Goal: Find specific page/section: Find specific page/section

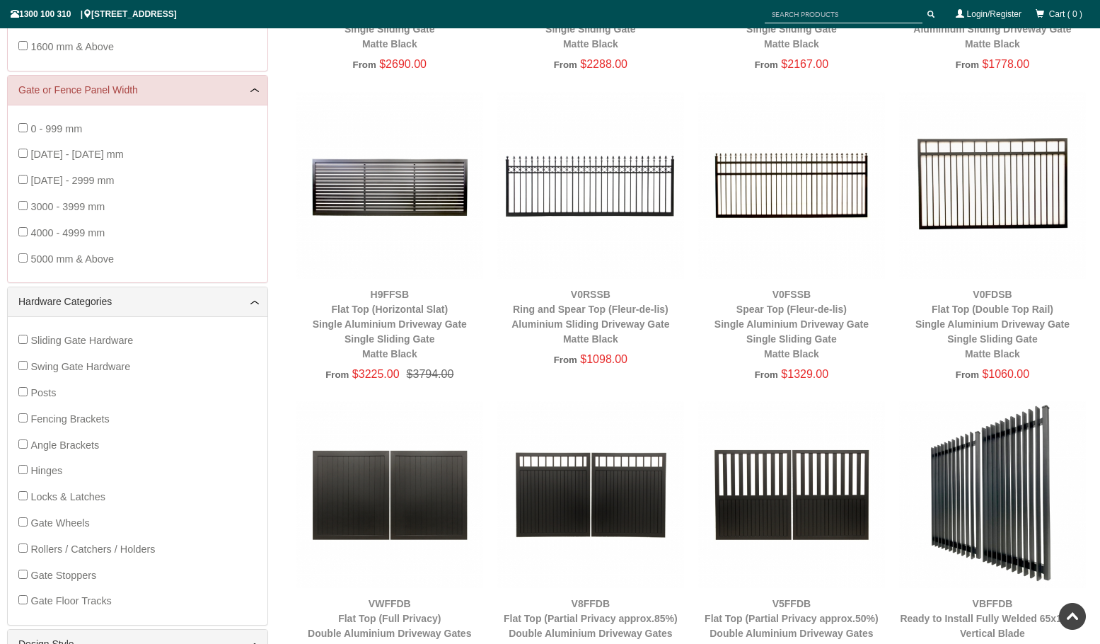
scroll to position [483, 0]
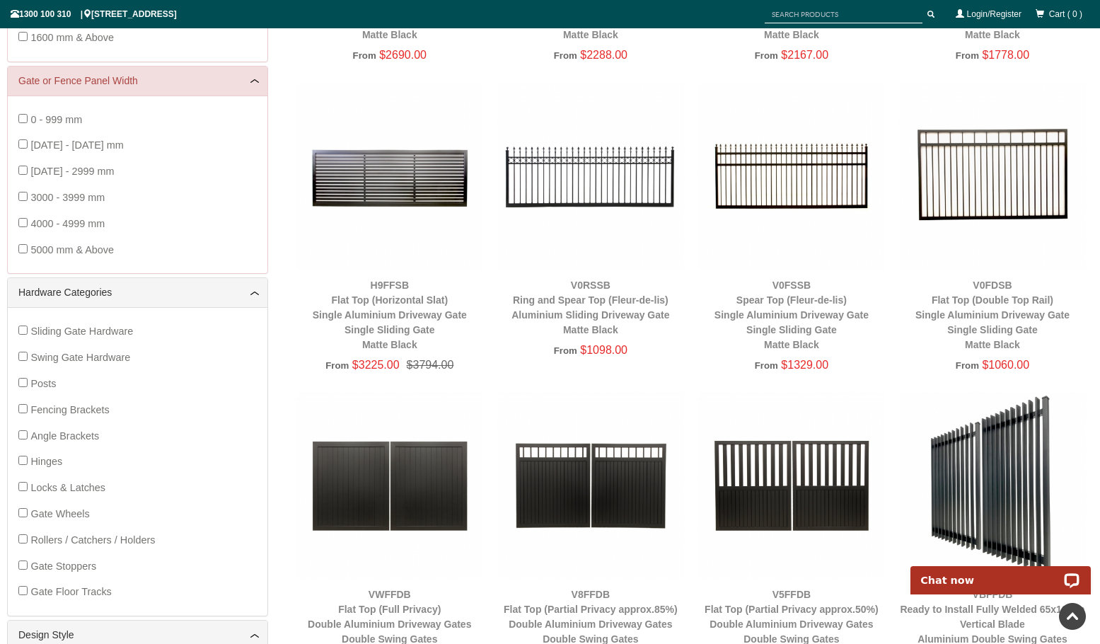
click at [598, 156] on img at bounding box center [590, 176] width 187 height 187
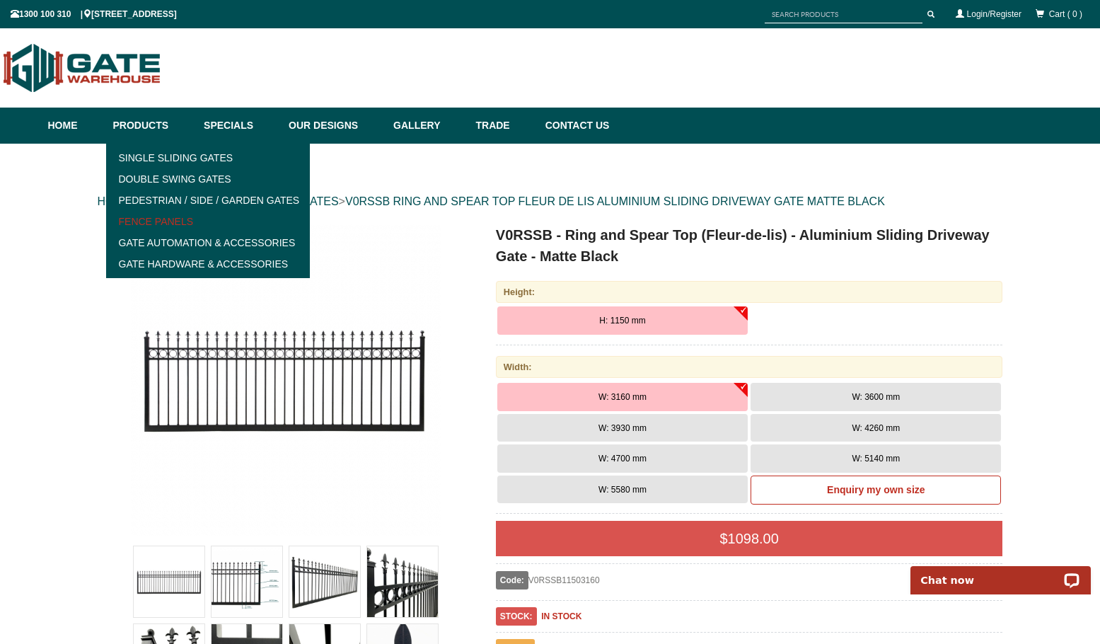
click at [160, 226] on link "Fence Panels" at bounding box center [208, 221] width 196 height 21
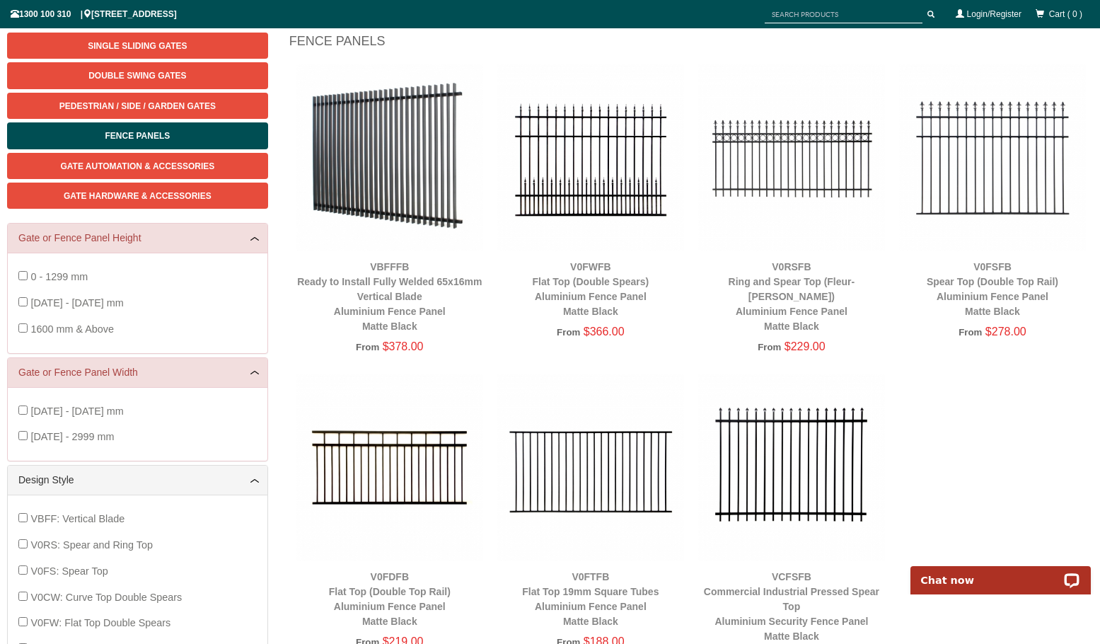
scroll to position [156, 0]
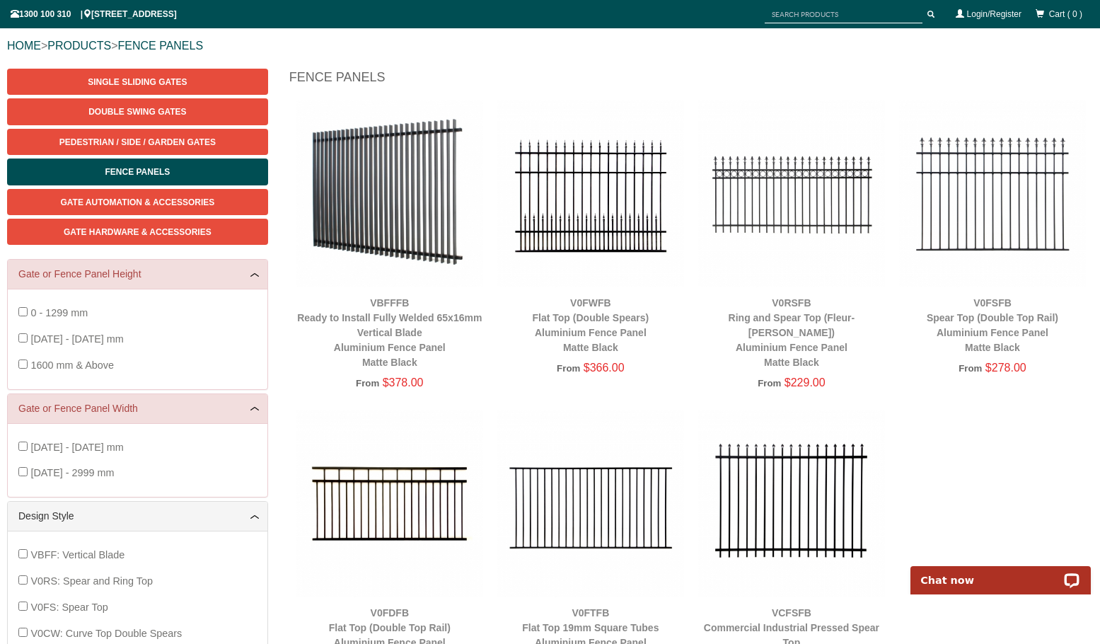
click at [744, 188] on img at bounding box center [791, 193] width 187 height 187
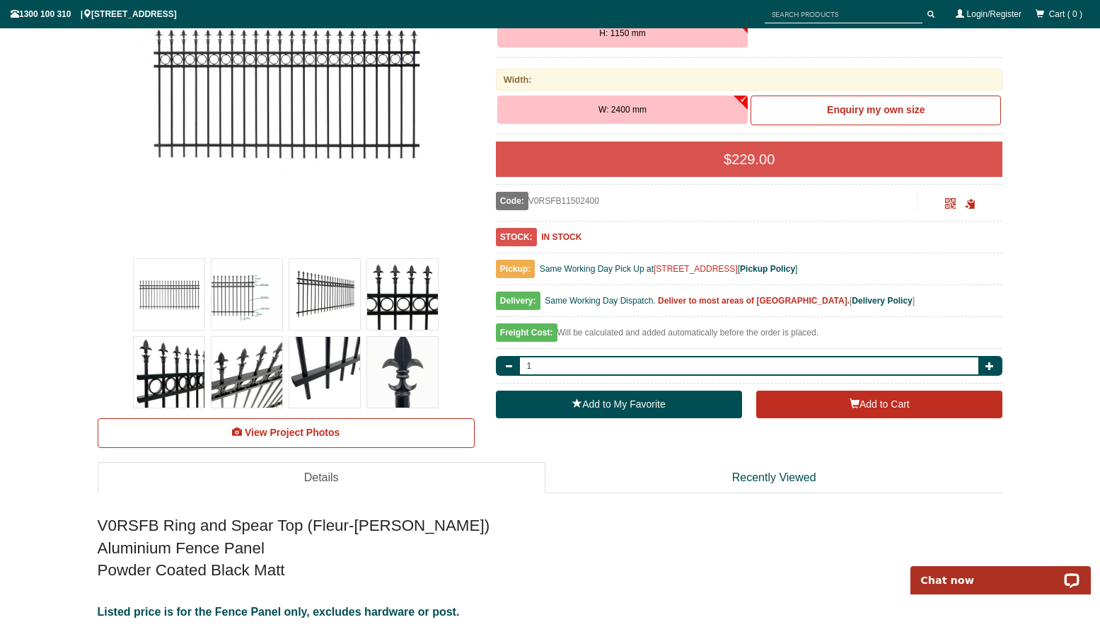
scroll to position [16, 0]
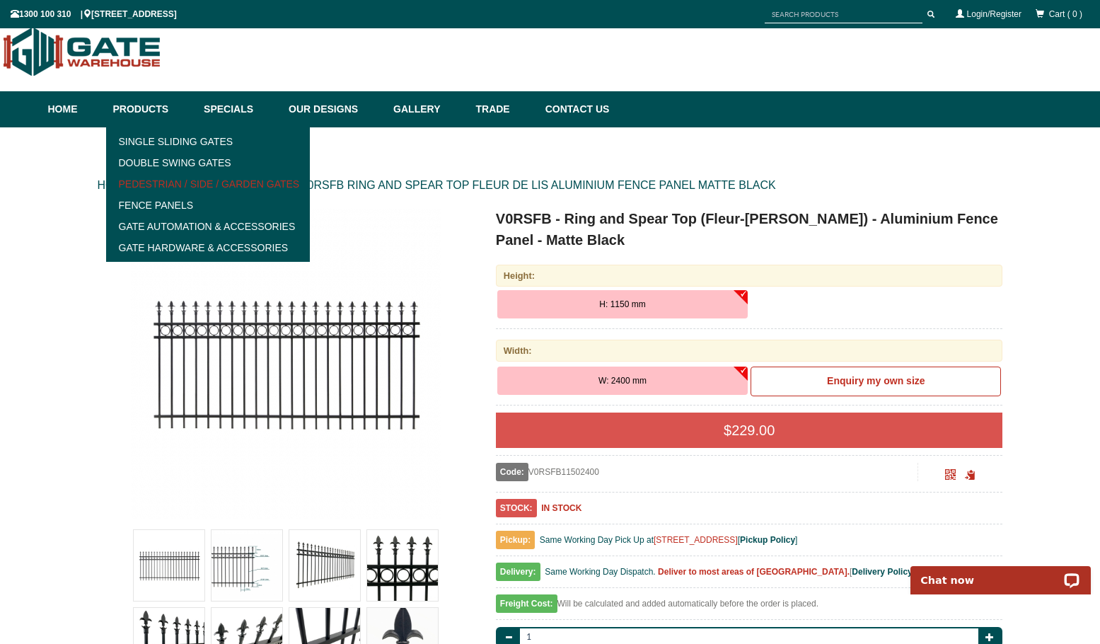
click at [187, 183] on link "Pedestrian / Side / Garden Gates" at bounding box center [208, 183] width 196 height 21
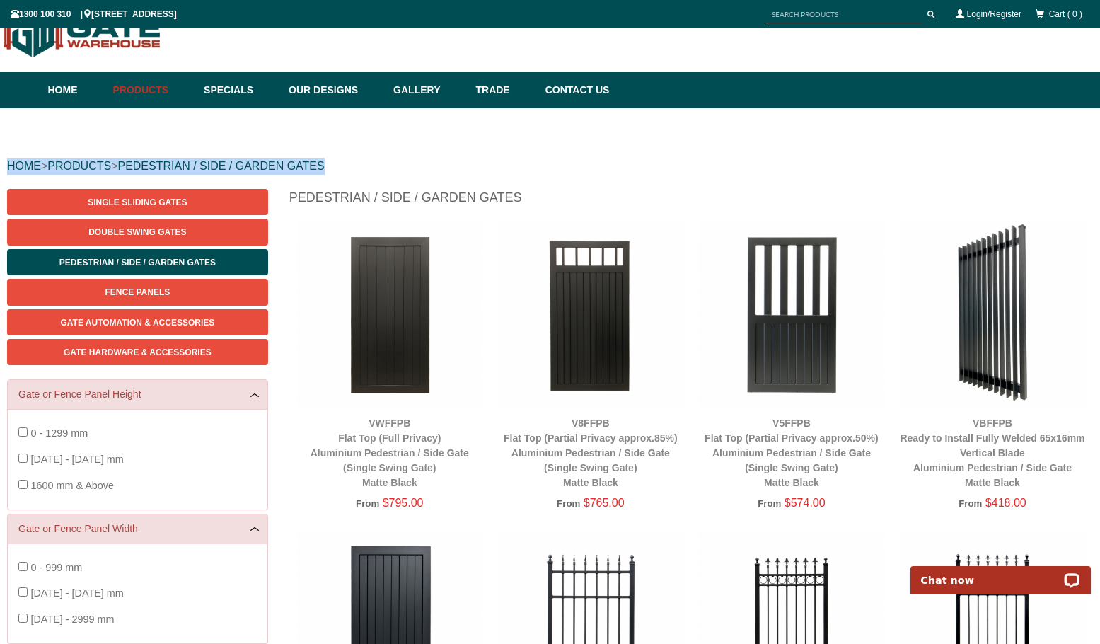
drag, startPoint x: 1096, startPoint y: 93, endPoint x: 1098, endPoint y: 171, distance: 77.2
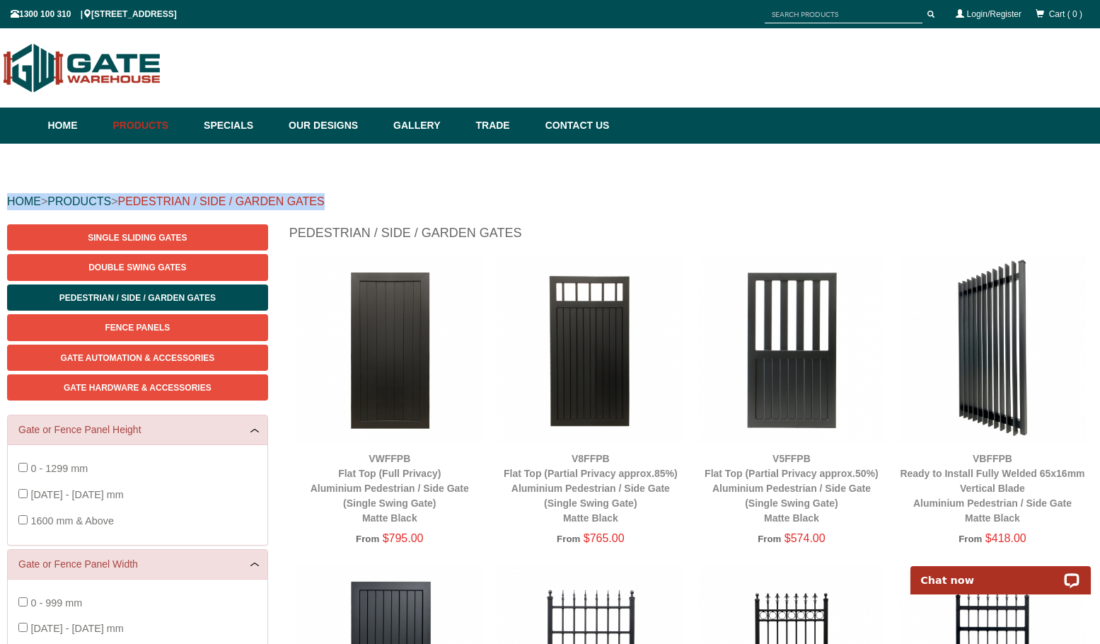
click at [264, 202] on link "PEDESTRIAN / SIDE / GARDEN GATES" at bounding box center [220, 201] width 207 height 12
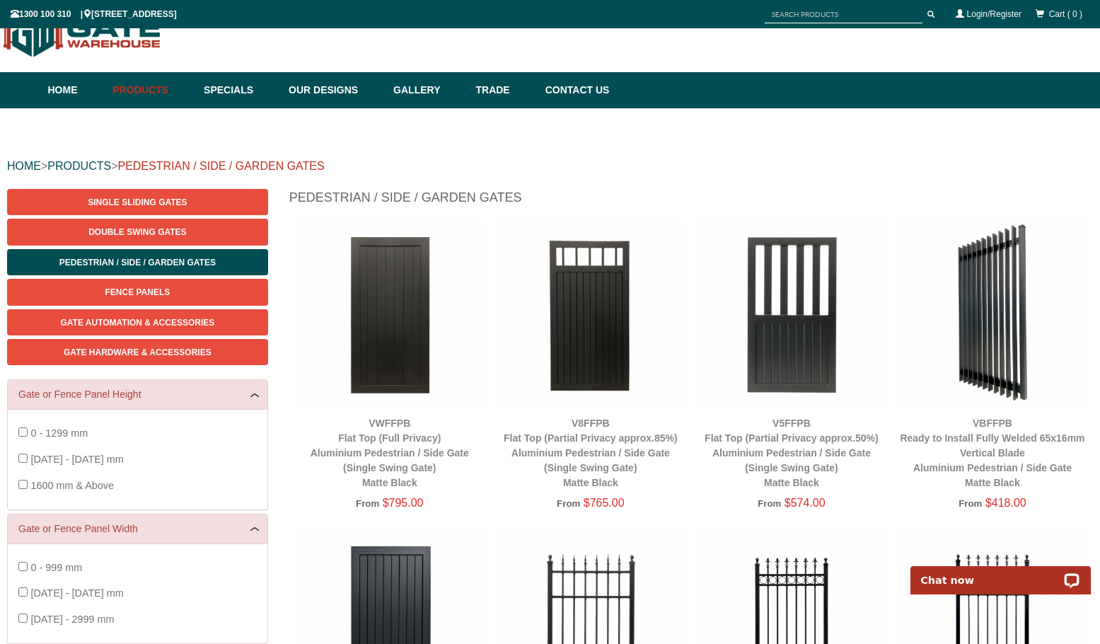
click at [228, 162] on link "PEDESTRIAN / SIDE / GARDEN GATES" at bounding box center [220, 166] width 207 height 12
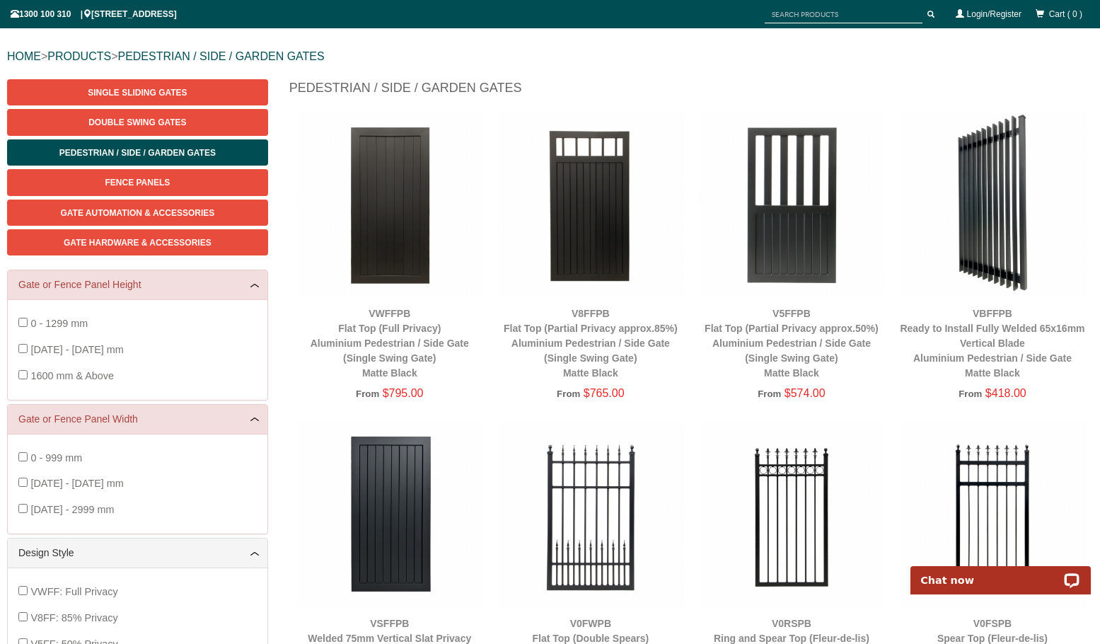
scroll to position [90, 0]
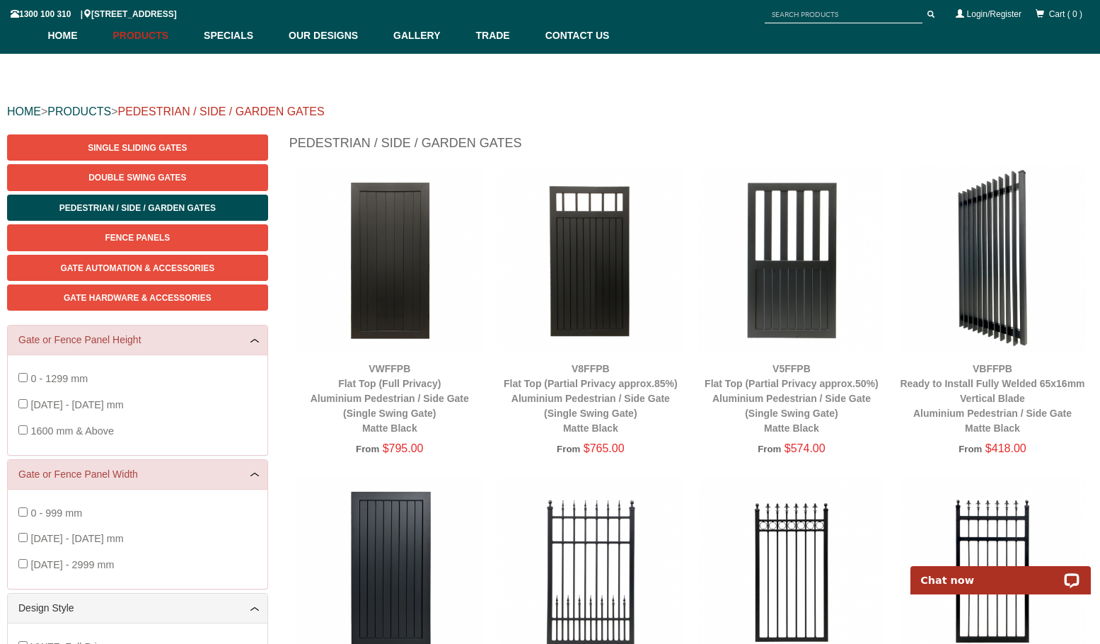
click at [299, 108] on link "PEDESTRIAN / SIDE / GARDEN GATES" at bounding box center [220, 111] width 207 height 12
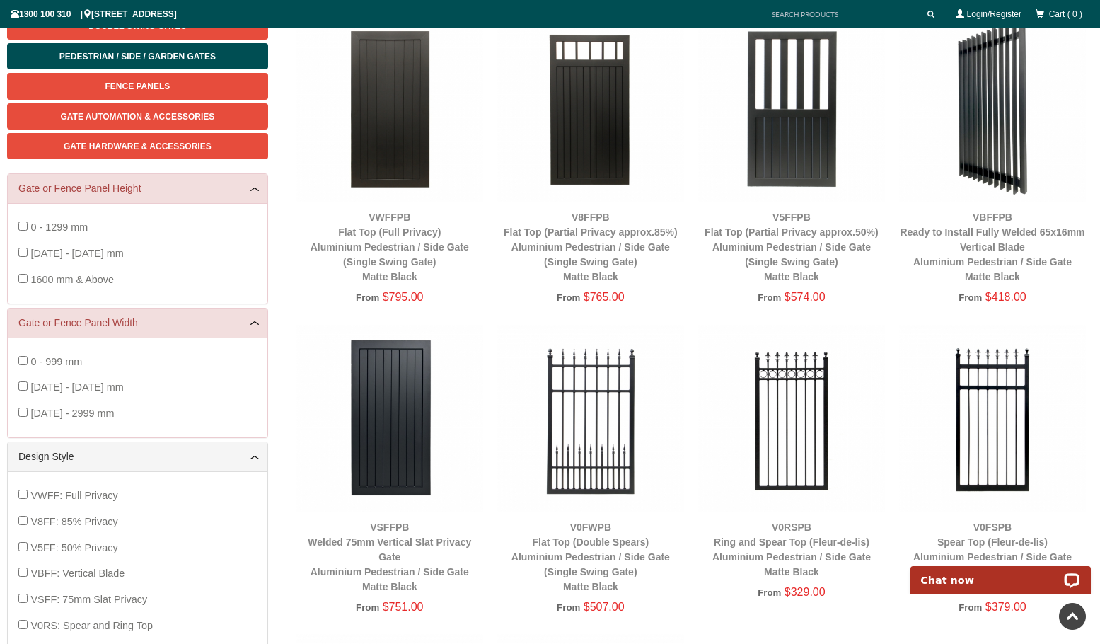
scroll to position [88, 0]
